Goal: Task Accomplishment & Management: Use online tool/utility

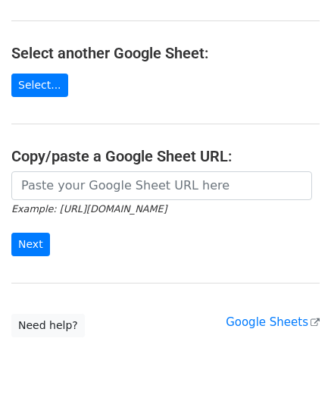
scroll to position [152, 0]
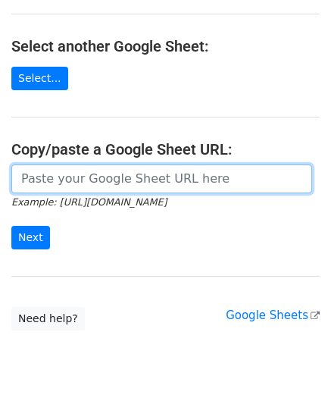
click at [76, 173] on input "url" at bounding box center [161, 179] width 301 height 29
paste input "[URL][DOMAIN_NAME]"
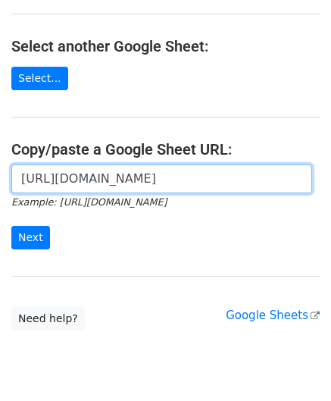
scroll to position [0, 337]
type input "[URL][DOMAIN_NAME]"
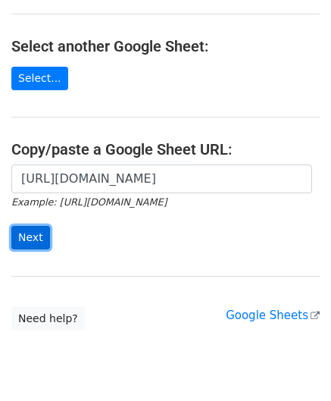
click at [31, 237] on input "Next" at bounding box center [30, 238] width 39 height 24
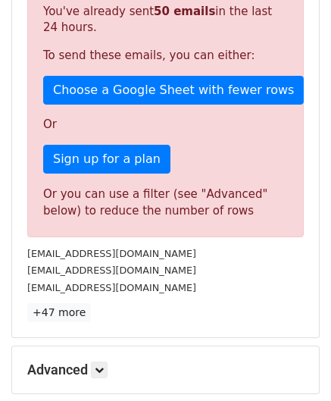
scroll to position [512, 0]
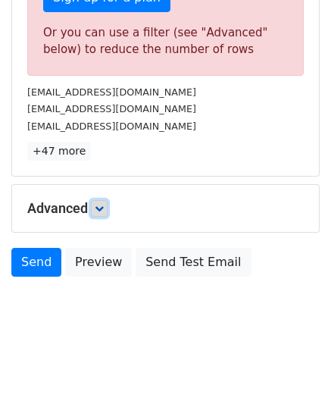
click at [101, 204] on icon at bounding box center [99, 208] width 9 height 9
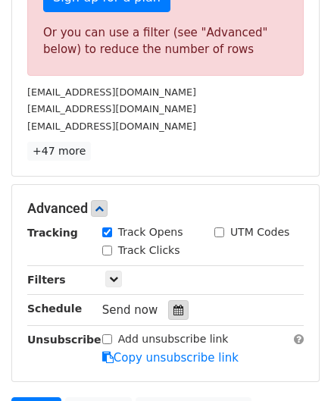
click at [175, 305] on icon at bounding box center [179, 310] width 10 height 11
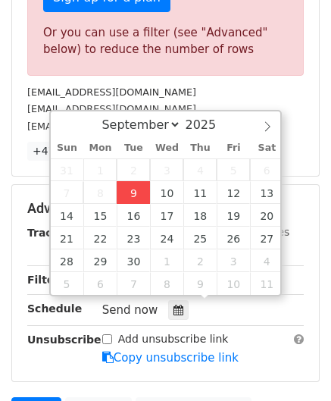
type input "[DATE] 12:00"
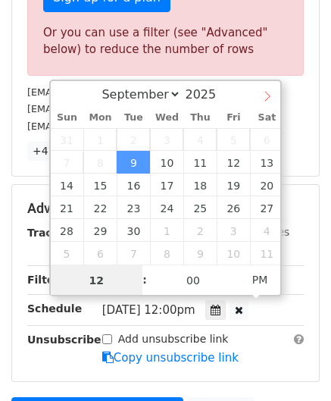
paste input "4"
type input "4"
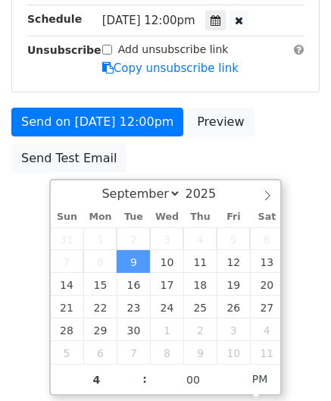
type input "[DATE] 16:00"
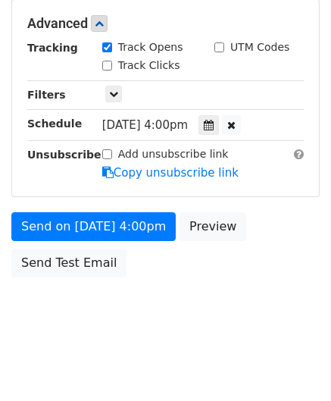
scroll to position [696, 0]
